Goal: Task Accomplishment & Management: Use online tool/utility

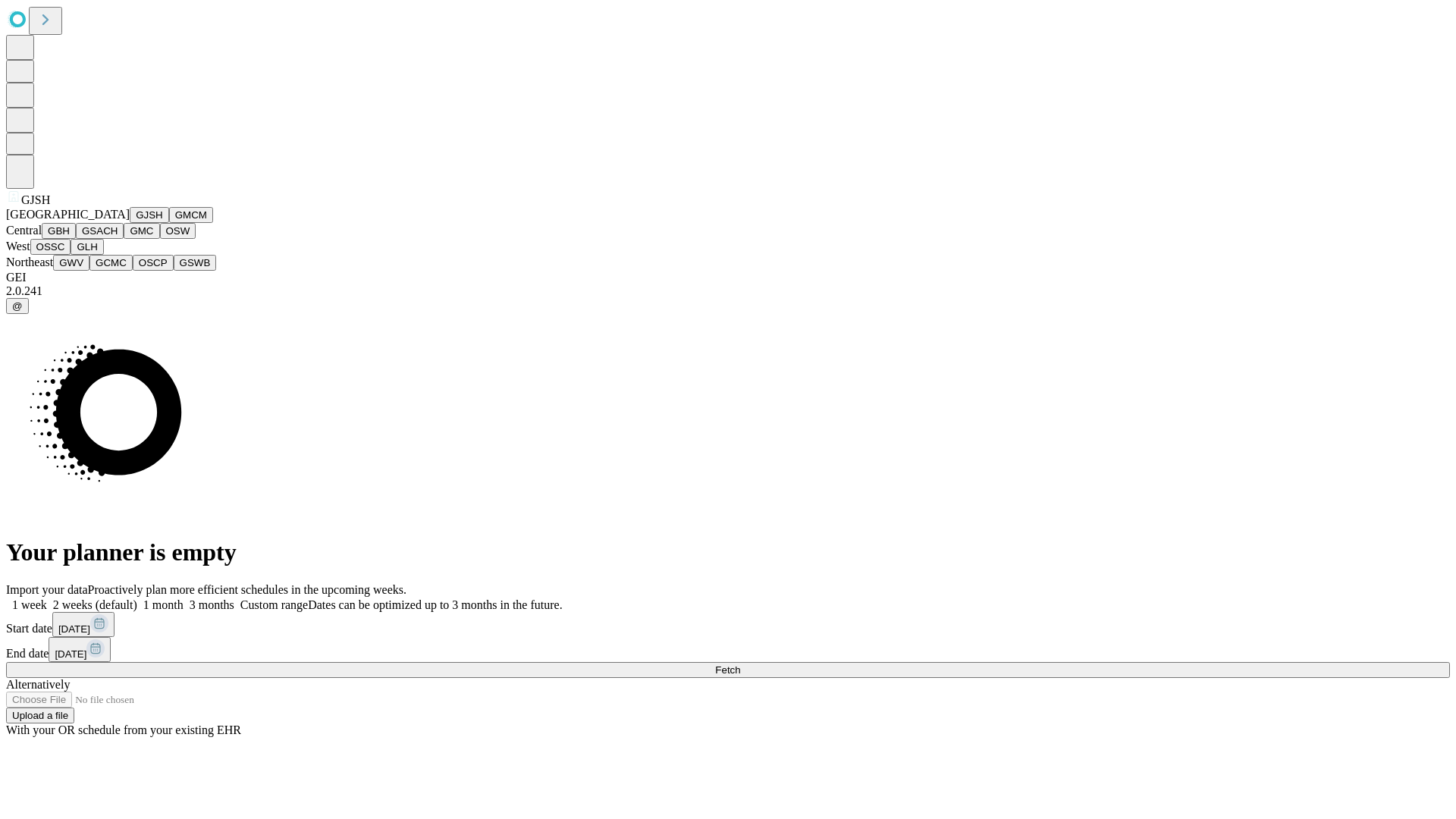
click at [129, 223] on button "GJSH" at bounding box center [149, 216] width 39 height 16
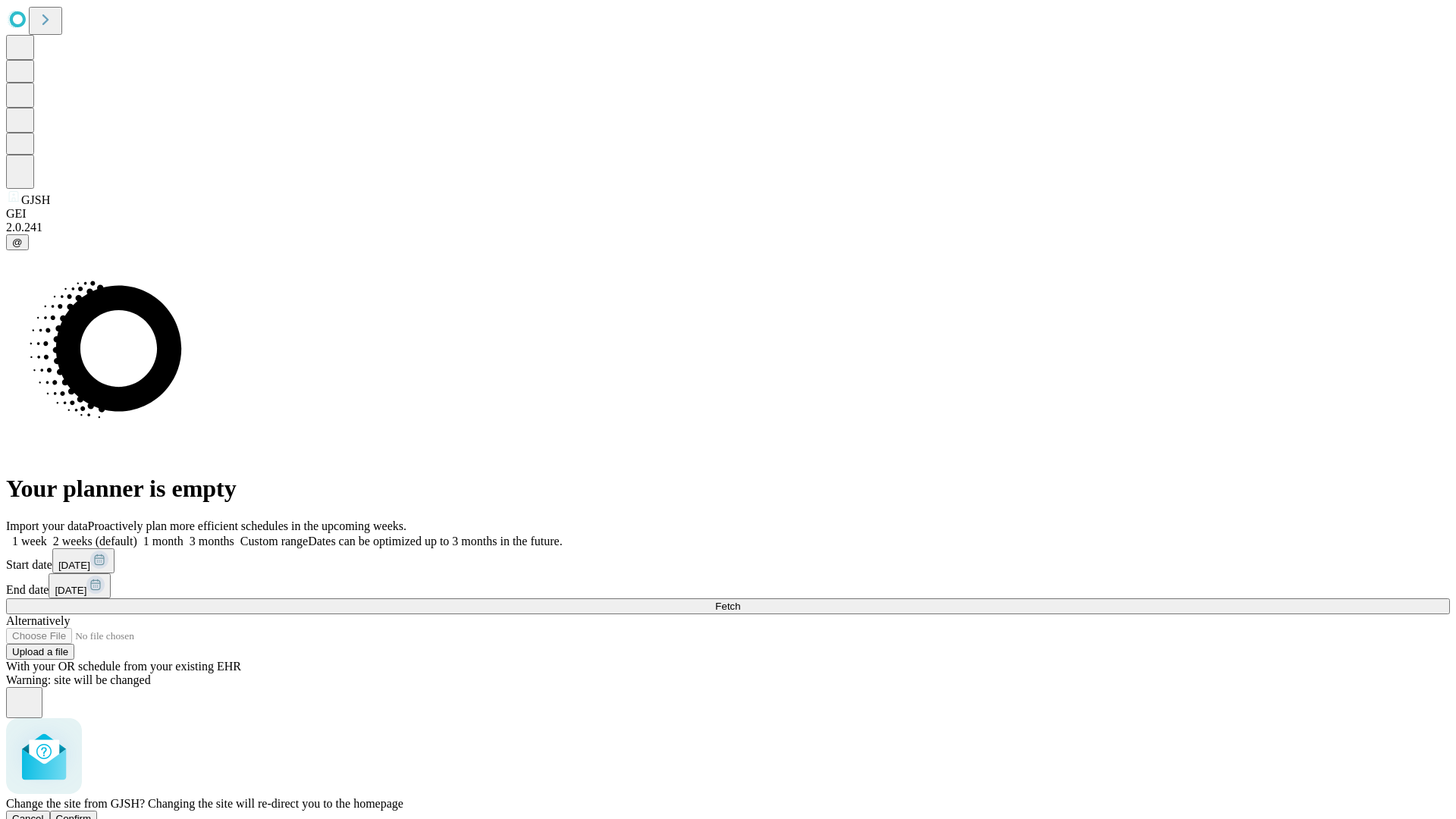
click at [92, 813] on span "Confirm" at bounding box center [74, 819] width 36 height 11
click at [137, 534] on label "2 weeks (default)" at bounding box center [92, 541] width 90 height 13
click at [740, 600] on span "Fetch" at bounding box center [727, 606] width 25 height 11
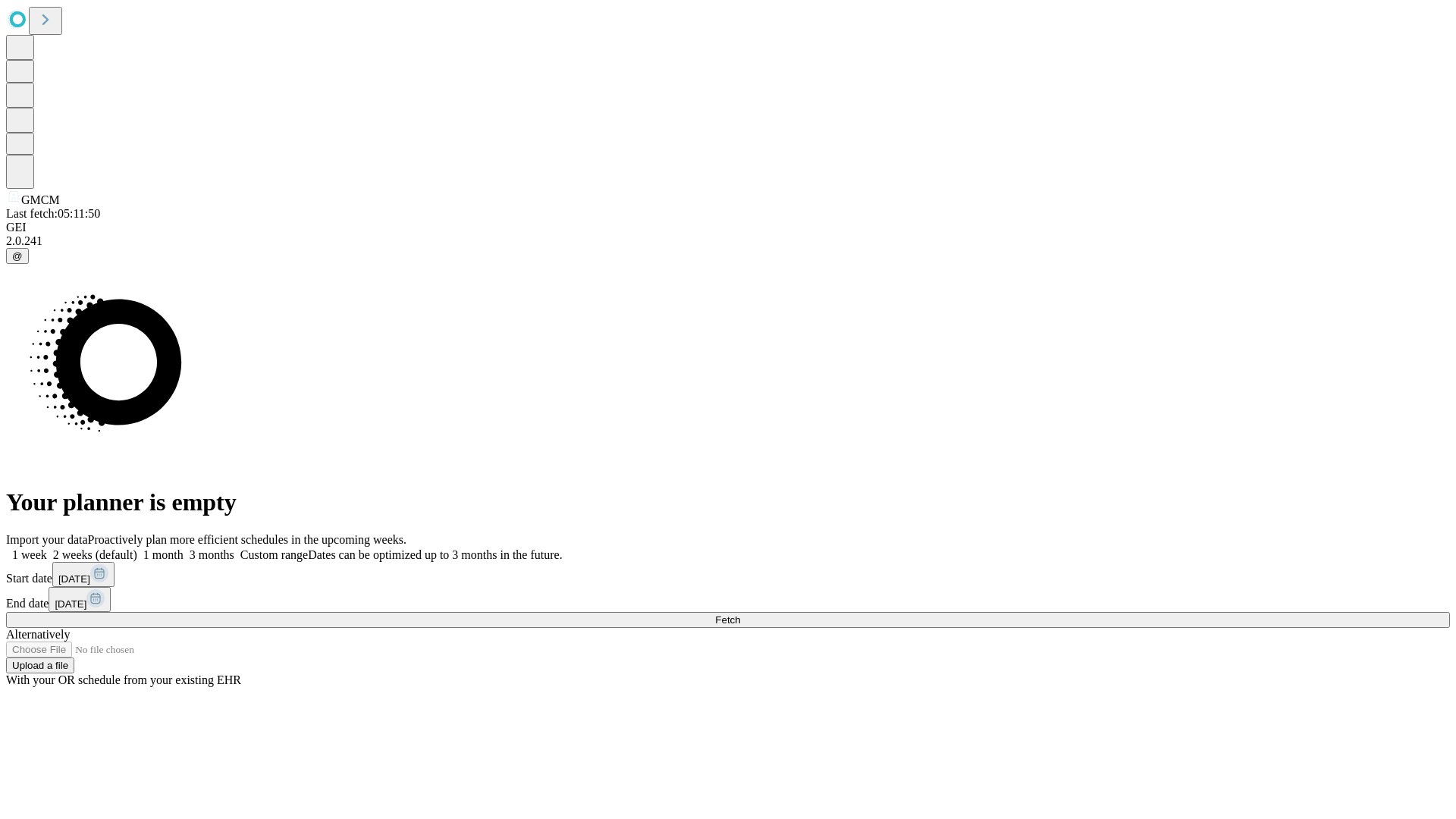
click at [137, 548] on label "2 weeks (default)" at bounding box center [92, 555] width 90 height 13
click at [740, 614] on span "Fetch" at bounding box center [727, 620] width 25 height 11
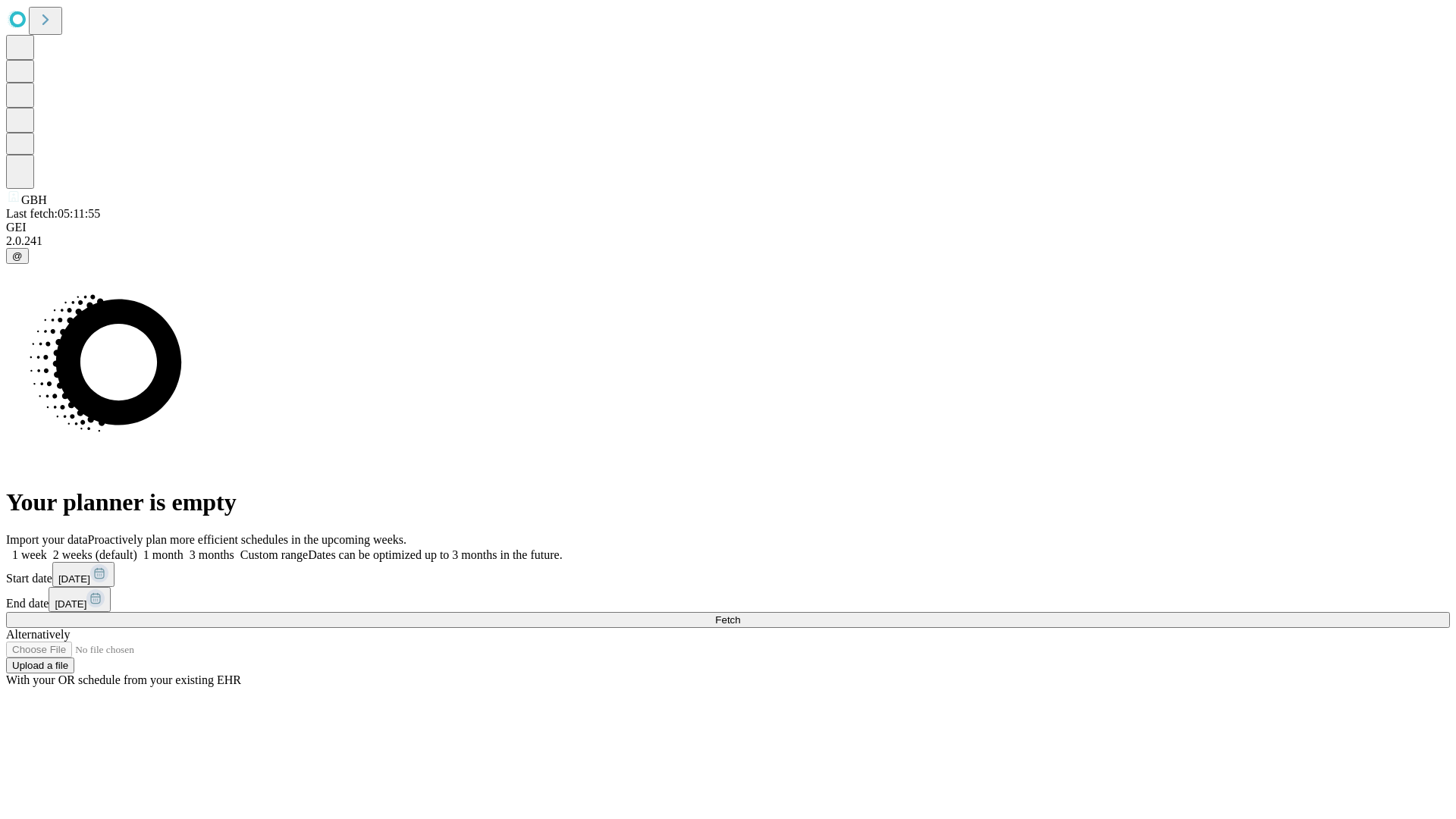
click at [137, 548] on label "2 weeks (default)" at bounding box center [92, 555] width 90 height 13
click at [740, 614] on span "Fetch" at bounding box center [727, 620] width 25 height 11
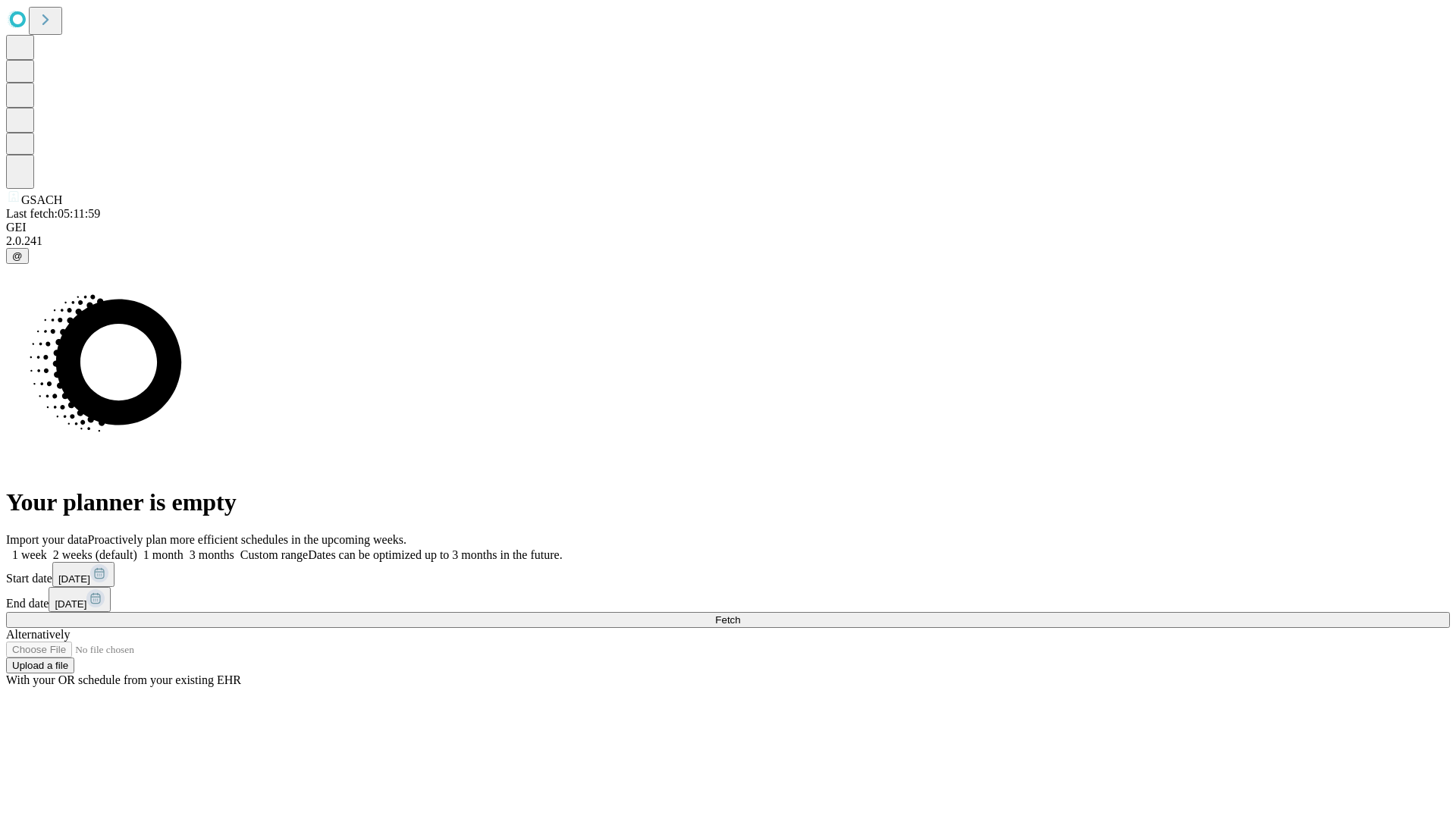
click at [137, 548] on label "2 weeks (default)" at bounding box center [92, 555] width 90 height 13
click at [740, 614] on span "Fetch" at bounding box center [727, 620] width 25 height 11
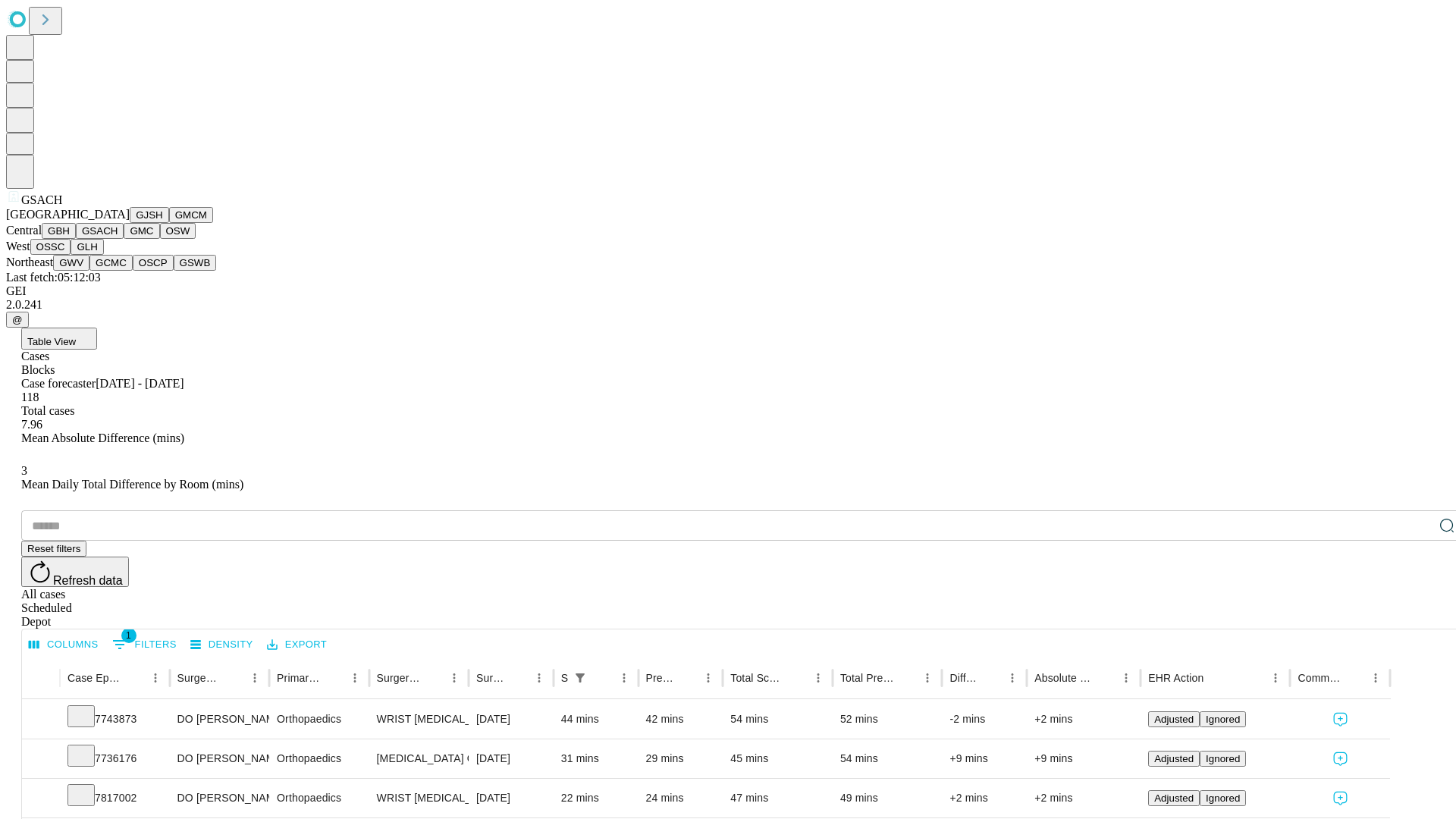
click at [124, 239] on button "GMC" at bounding box center [142, 231] width 36 height 16
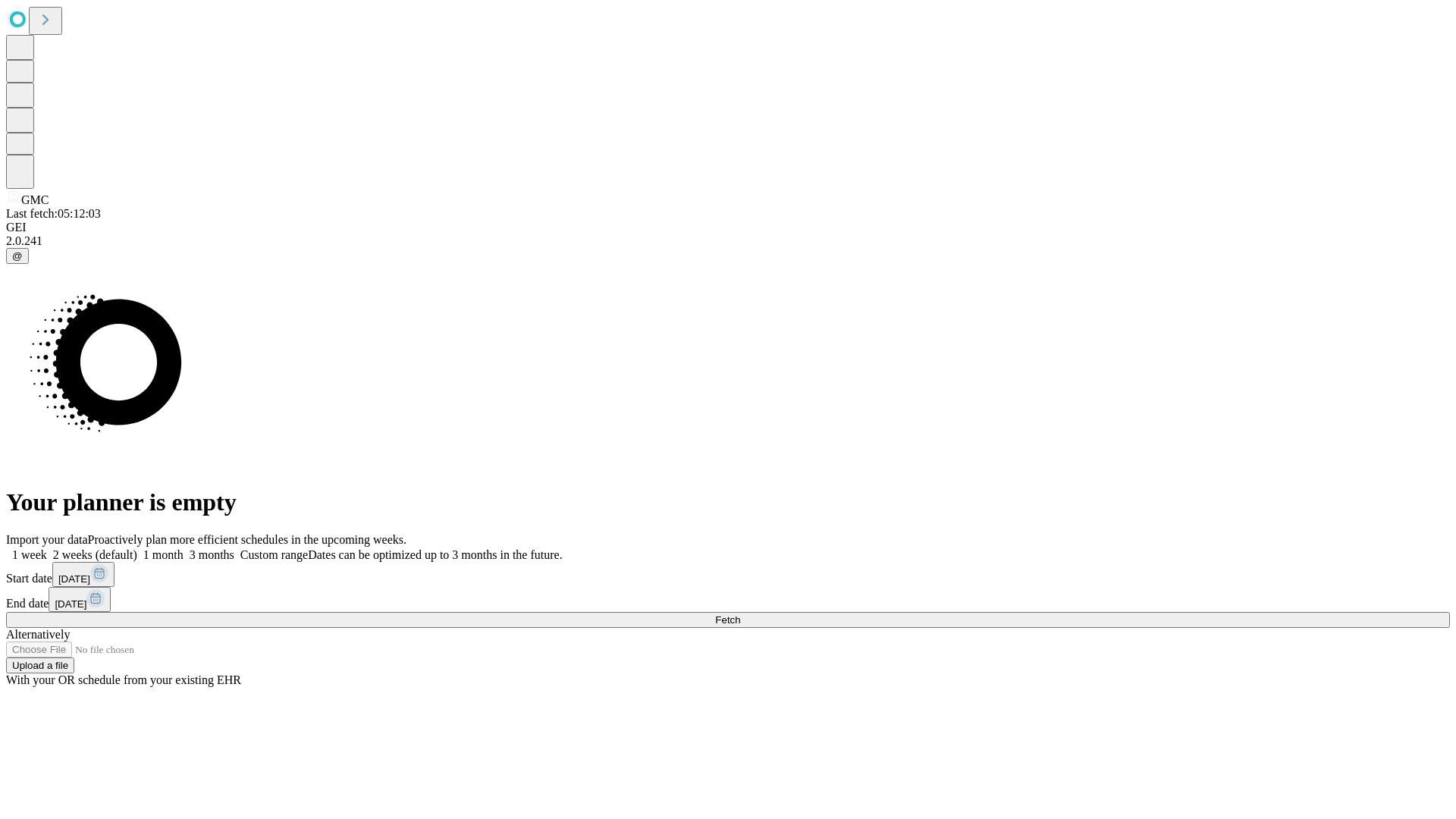
click at [137, 548] on label "2 weeks (default)" at bounding box center [92, 555] width 90 height 13
click at [740, 614] on span "Fetch" at bounding box center [727, 620] width 25 height 11
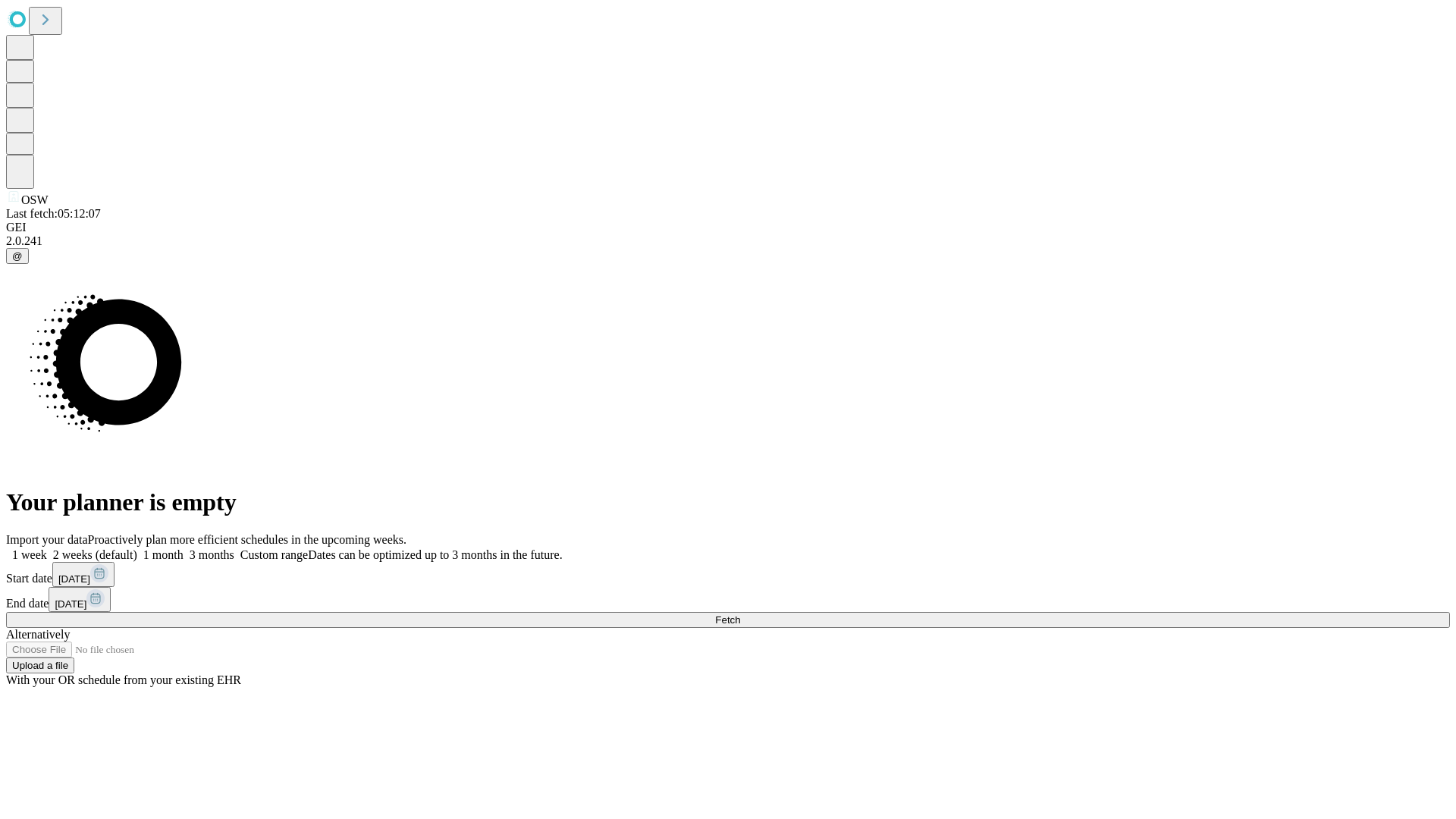
click at [740, 614] on span "Fetch" at bounding box center [727, 620] width 25 height 11
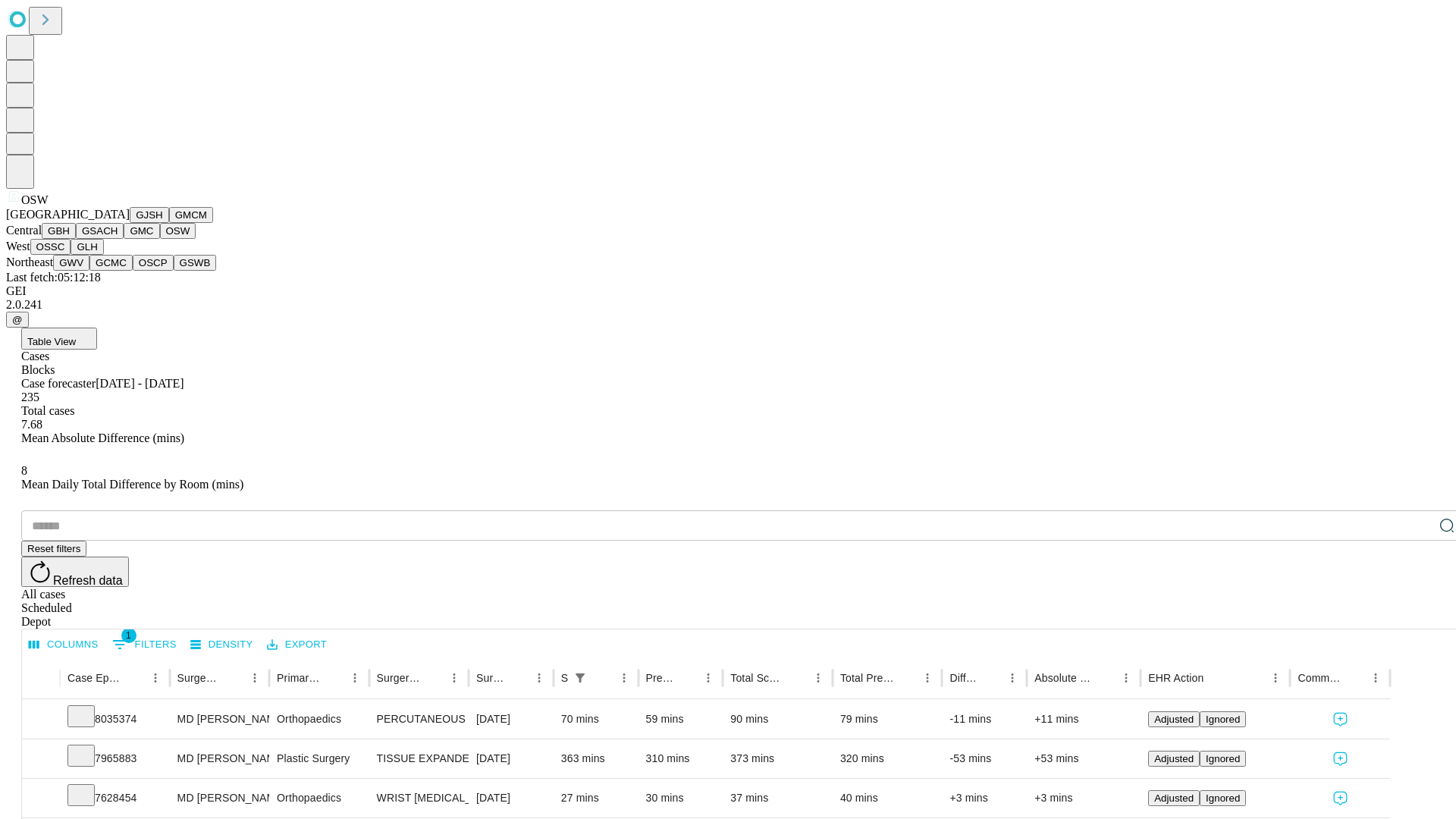
click at [72, 255] on button "OSSC" at bounding box center [50, 247] width 41 height 16
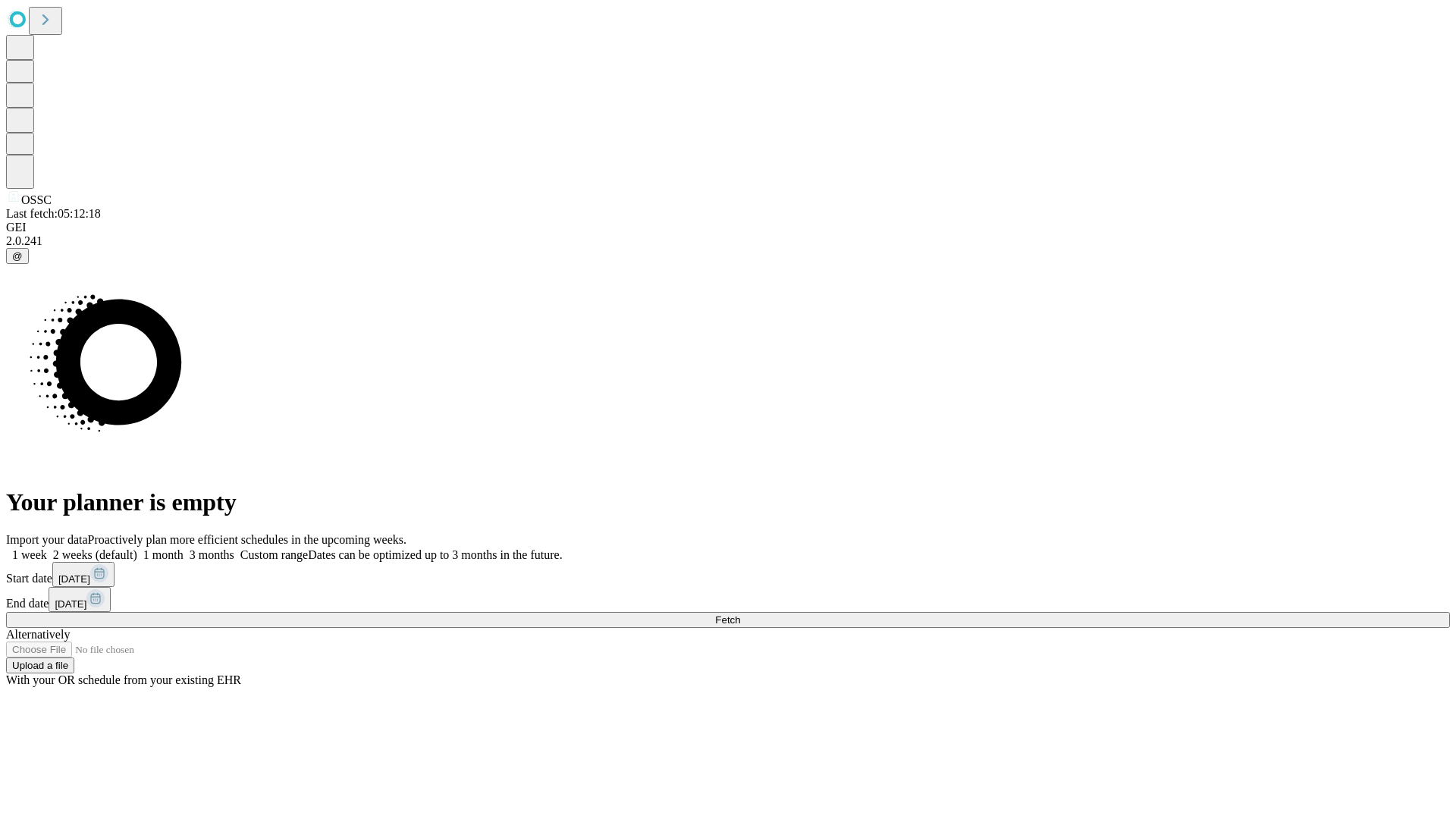
click at [137, 548] on label "2 weeks (default)" at bounding box center [92, 555] width 90 height 13
click at [740, 614] on span "Fetch" at bounding box center [727, 620] width 25 height 11
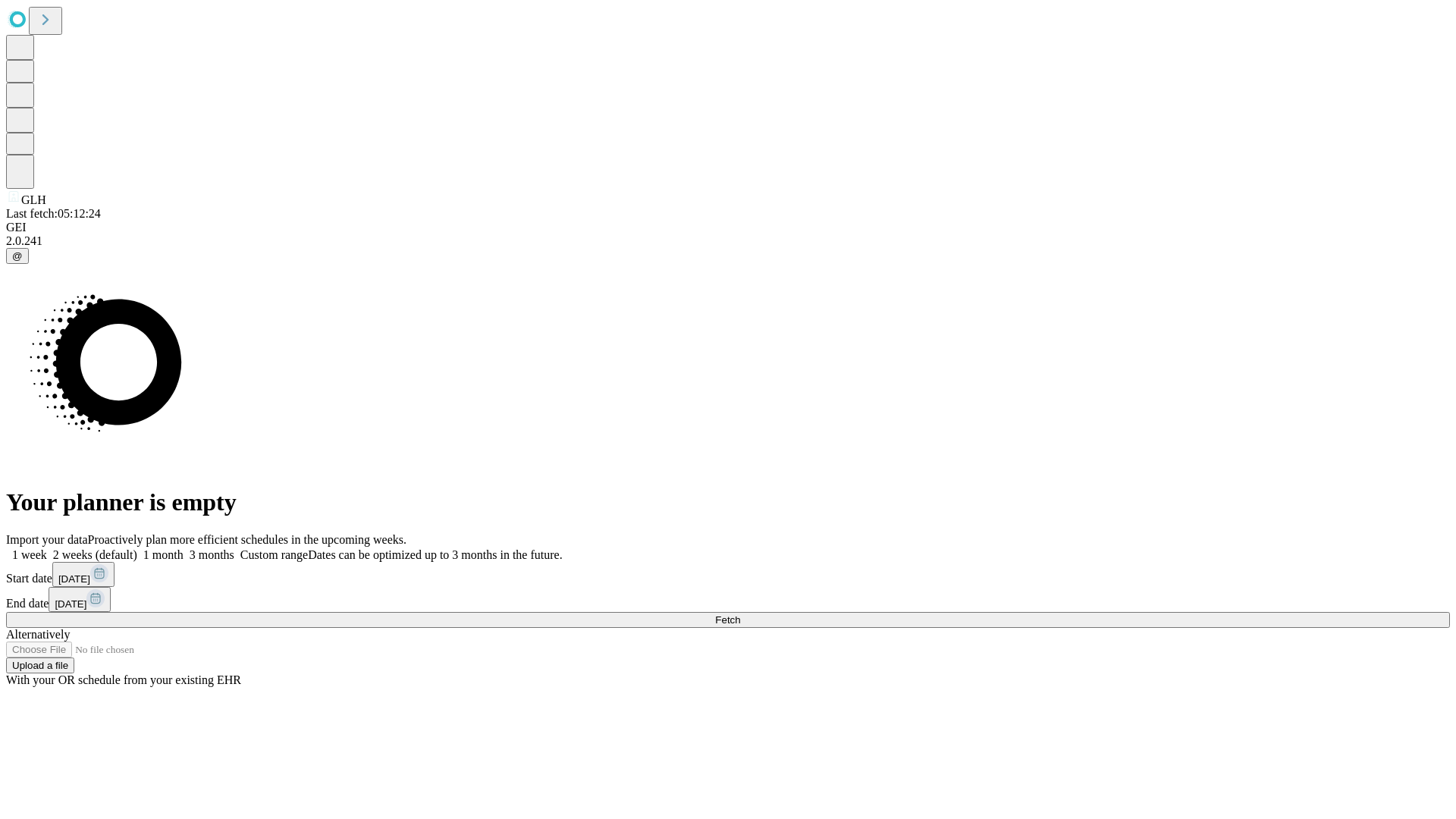
click at [137, 548] on label "2 weeks (default)" at bounding box center [92, 555] width 90 height 13
click at [740, 614] on span "Fetch" at bounding box center [727, 620] width 25 height 11
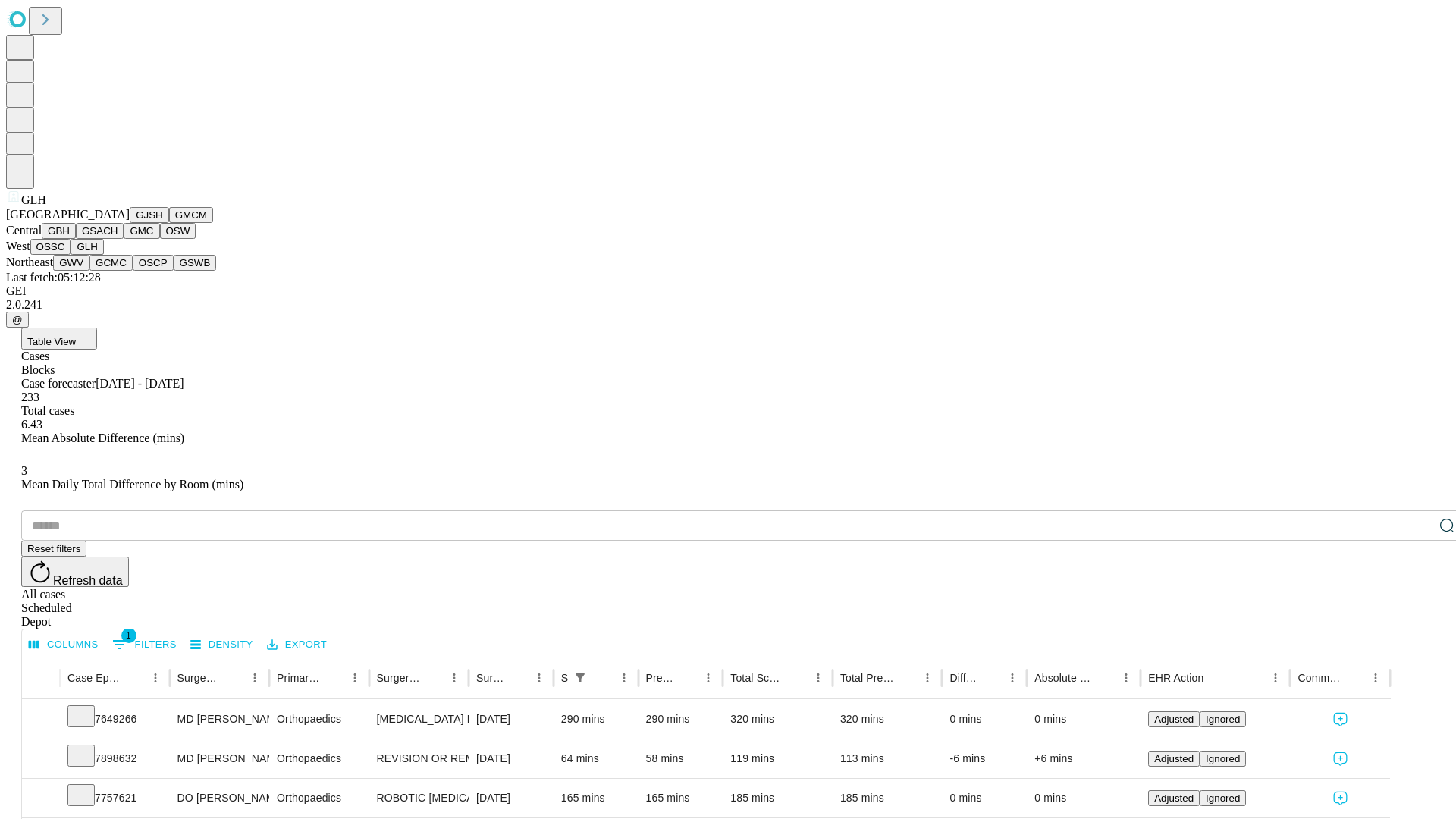
click at [89, 271] on button "GWV" at bounding box center [71, 263] width 37 height 16
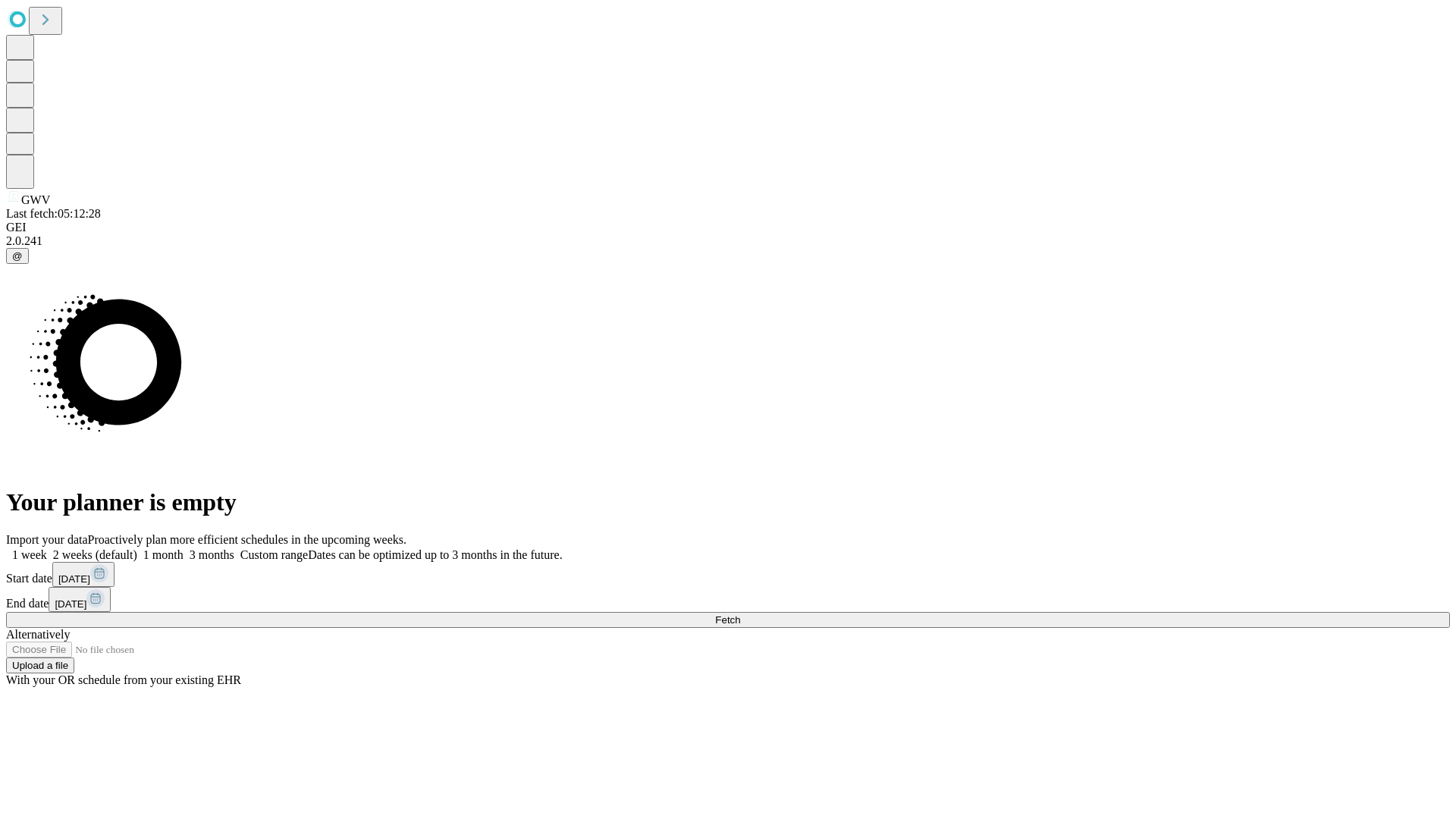
click at [137, 548] on label "2 weeks (default)" at bounding box center [92, 555] width 90 height 13
click at [740, 614] on span "Fetch" at bounding box center [727, 620] width 25 height 11
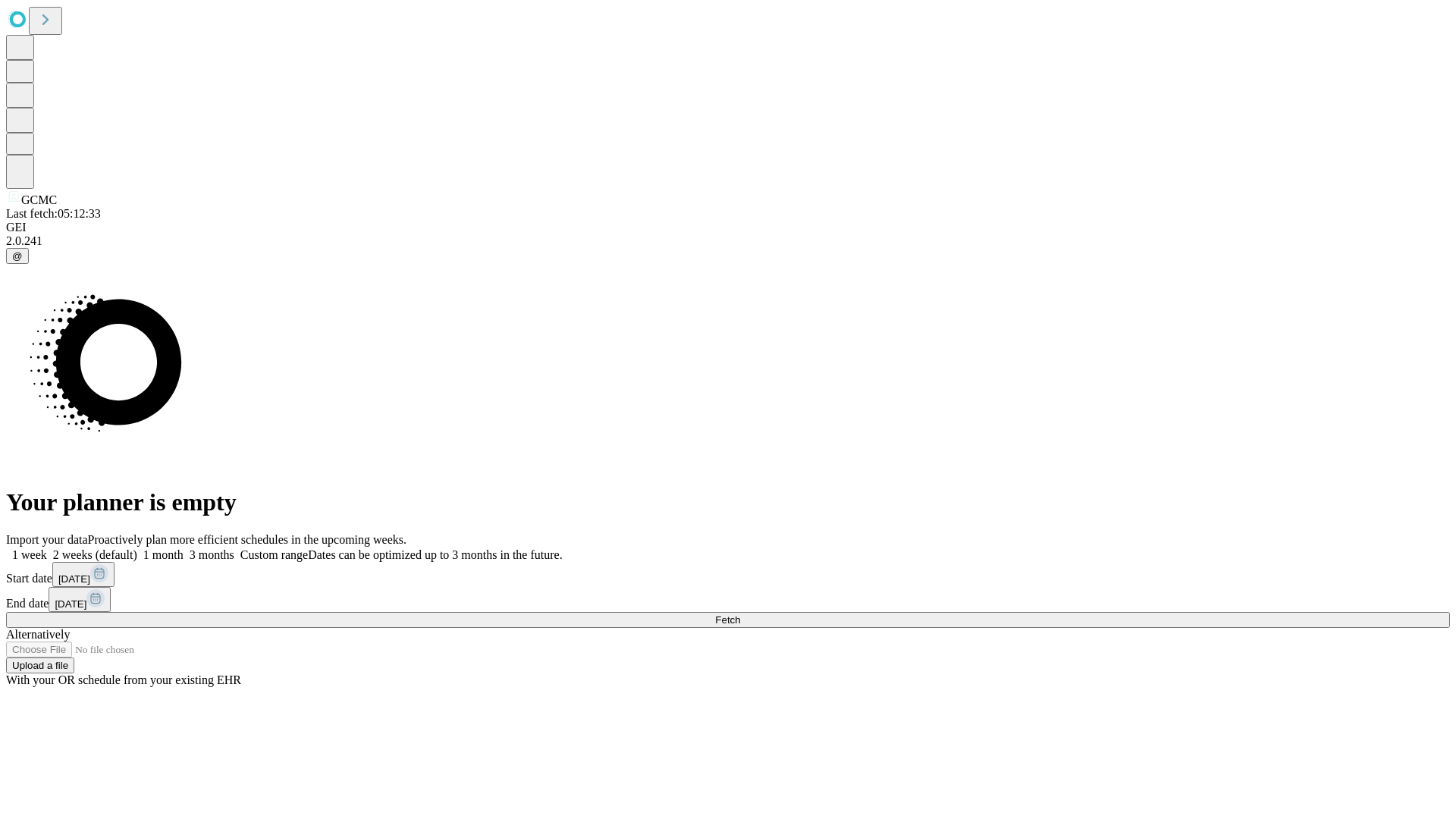
click at [137, 548] on label "2 weeks (default)" at bounding box center [92, 555] width 90 height 13
click at [740, 614] on span "Fetch" at bounding box center [727, 620] width 25 height 11
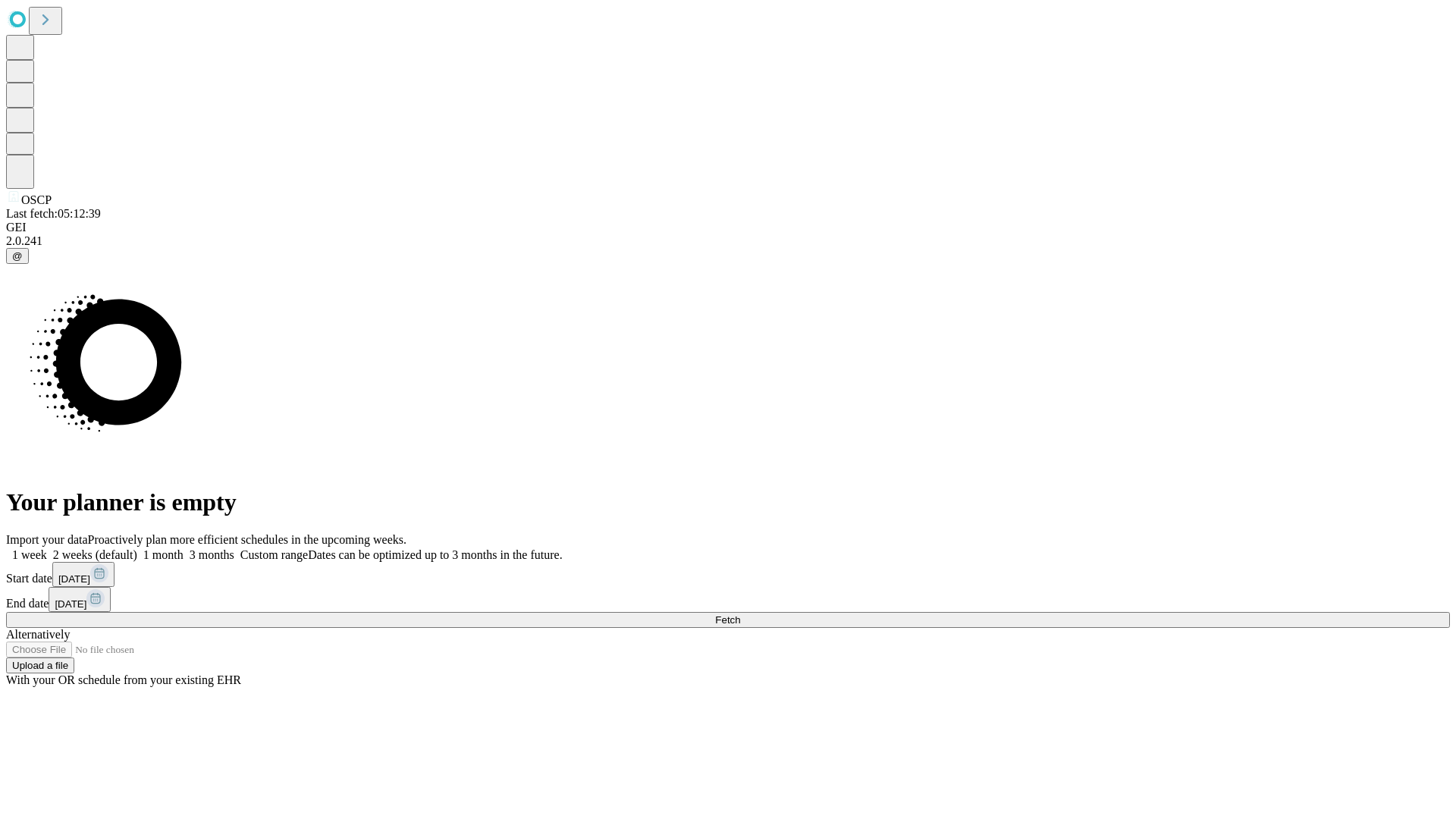
click at [137, 548] on label "2 weeks (default)" at bounding box center [92, 555] width 90 height 13
click at [740, 614] on span "Fetch" at bounding box center [727, 620] width 25 height 11
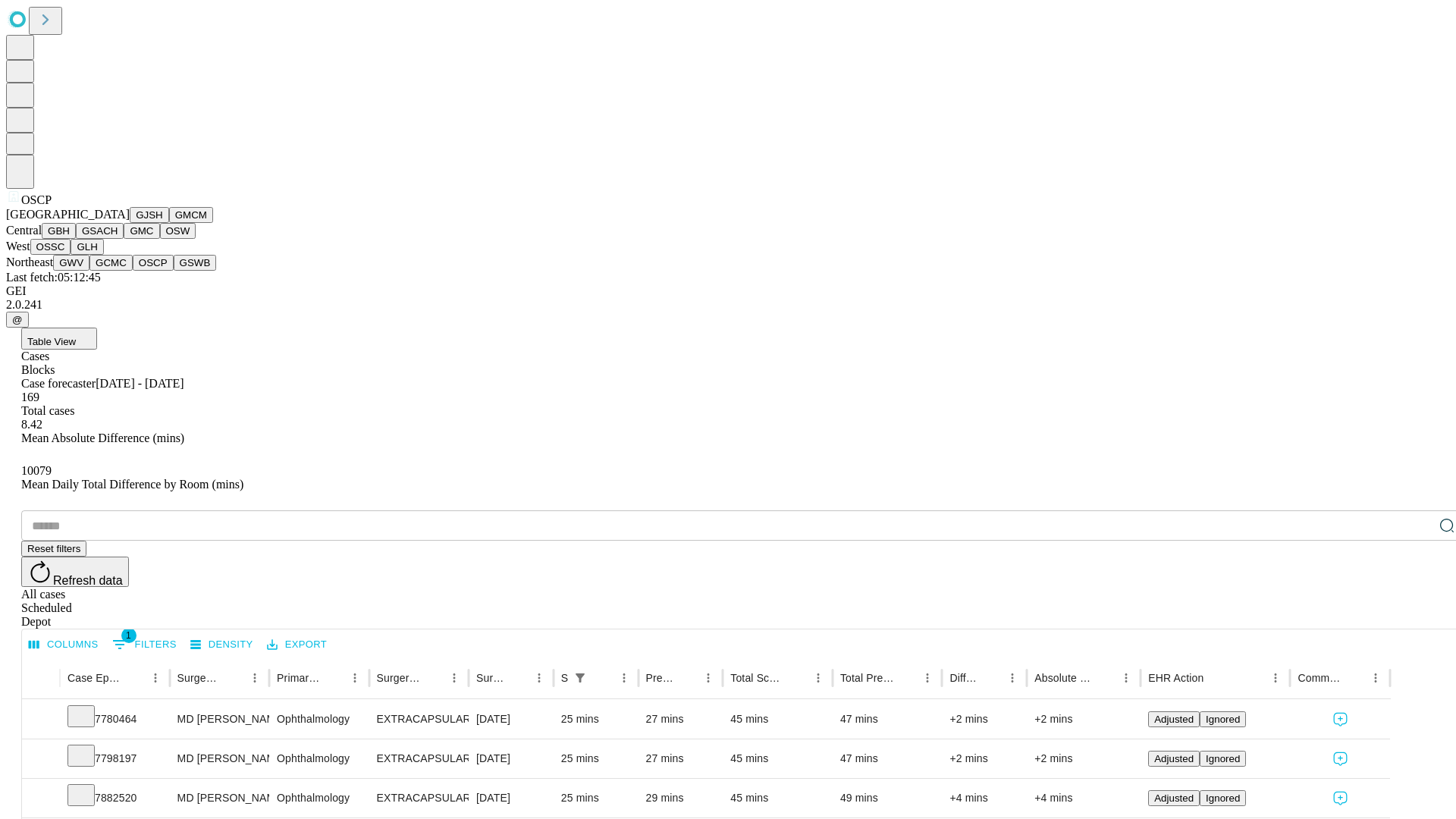
click at [174, 271] on button "GSWB" at bounding box center [195, 263] width 43 height 16
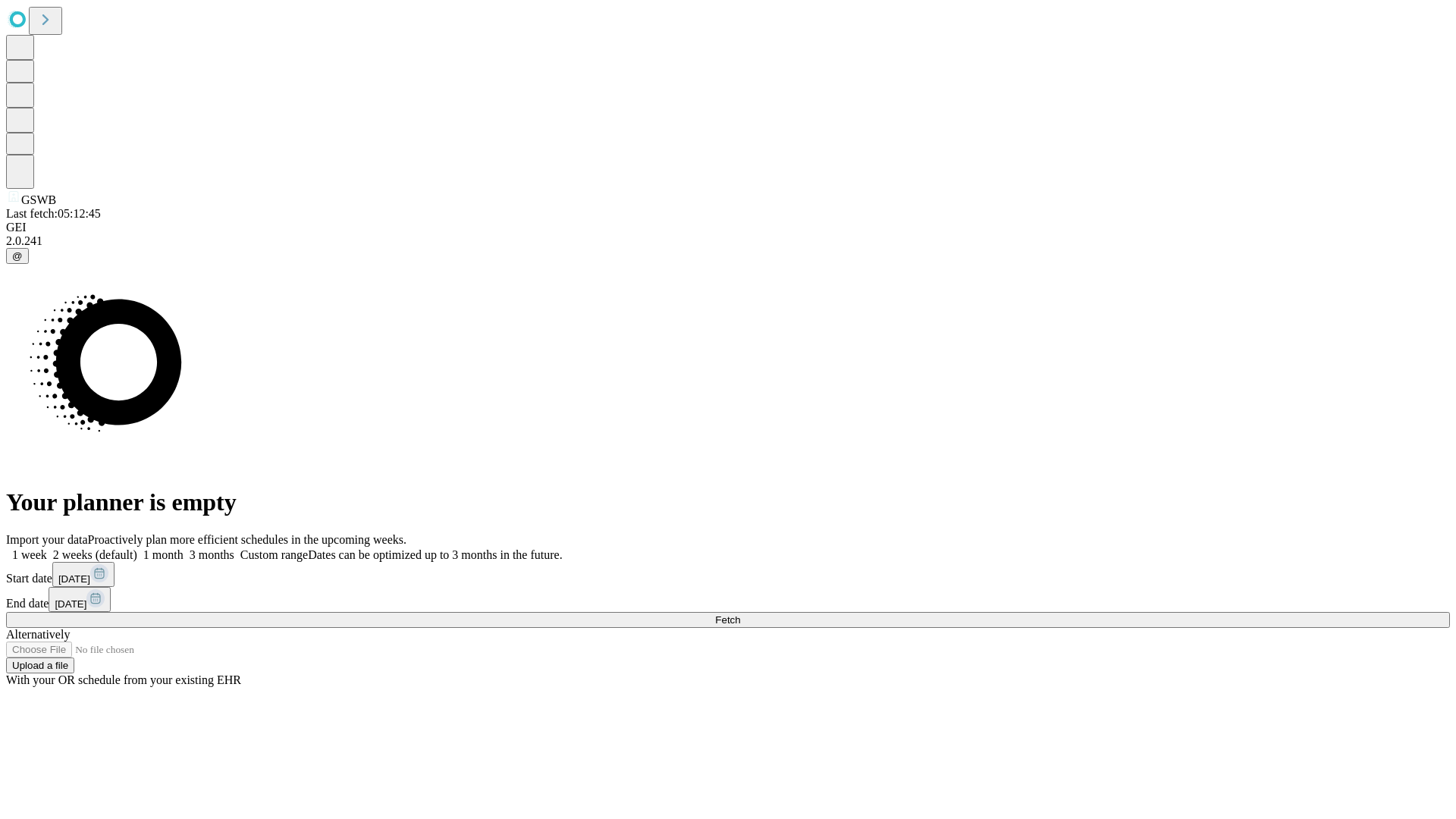
click at [137, 548] on label "2 weeks (default)" at bounding box center [92, 555] width 90 height 13
click at [740, 614] on span "Fetch" at bounding box center [727, 620] width 25 height 11
